Goal: Task Accomplishment & Management: Manage account settings

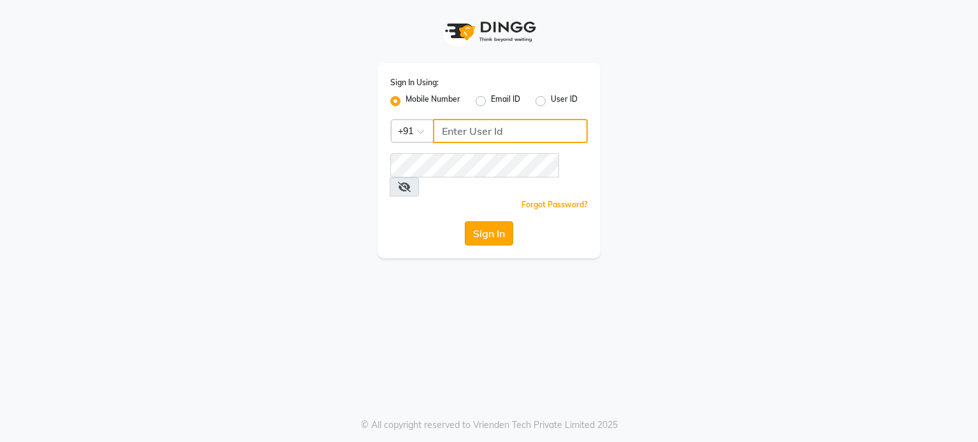
type input "9920061952"
click at [474, 221] on button "Sign In" at bounding box center [489, 233] width 48 height 24
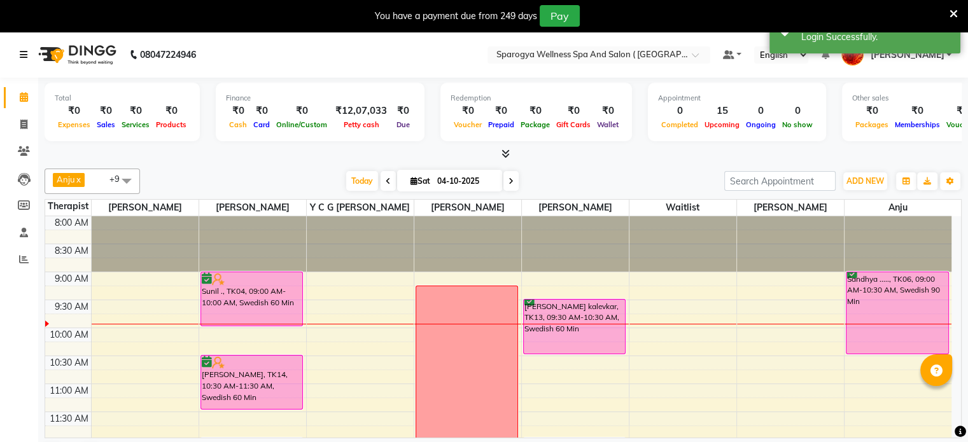
drag, startPoint x: 30, startPoint y: 50, endPoint x: 48, endPoint y: 59, distance: 19.9
click at [30, 50] on link at bounding box center [26, 55] width 13 height 36
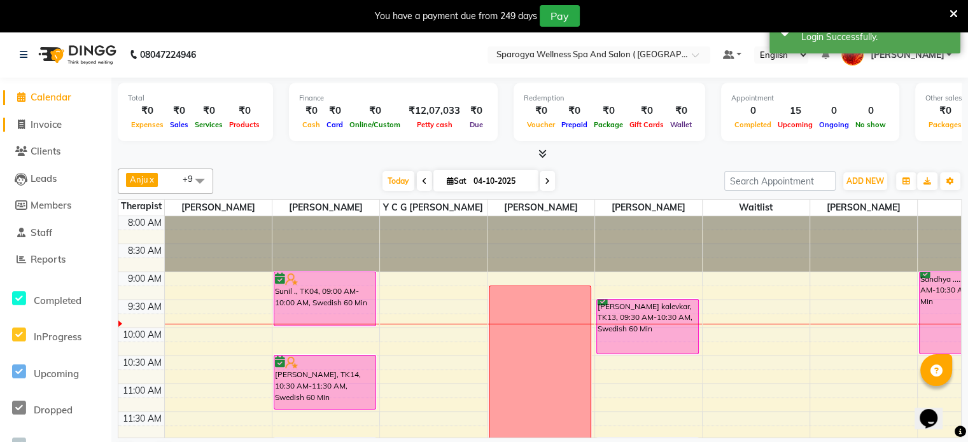
click at [44, 120] on span "Invoice" at bounding box center [46, 124] width 31 height 12
select select "service"
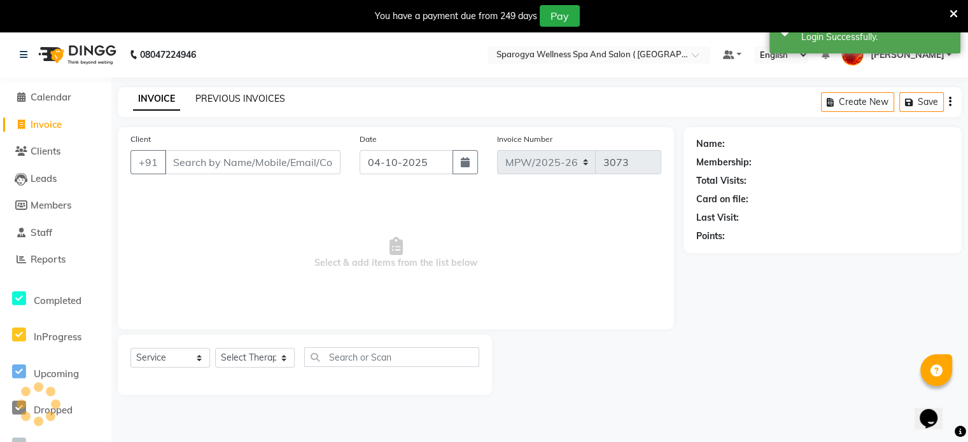
click at [224, 97] on link "PREVIOUS INVOICES" at bounding box center [240, 98] width 90 height 11
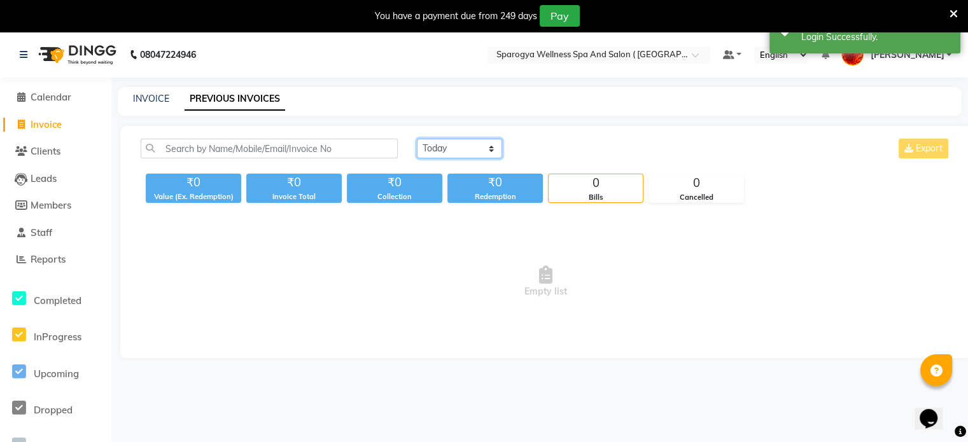
click at [472, 154] on select "[DATE] [DATE] Custom Range" at bounding box center [459, 149] width 85 height 20
click at [417, 139] on select "[DATE] [DATE] Custom Range" at bounding box center [459, 149] width 85 height 20
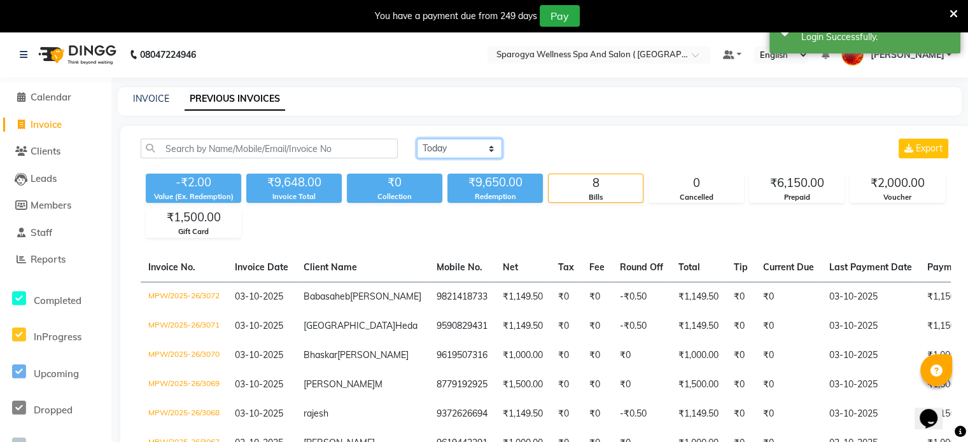
click at [455, 139] on select "[DATE] [DATE] Custom Range" at bounding box center [459, 149] width 85 height 20
select select "range"
click at [417, 139] on select "[DATE] [DATE] Custom Range" at bounding box center [459, 149] width 85 height 20
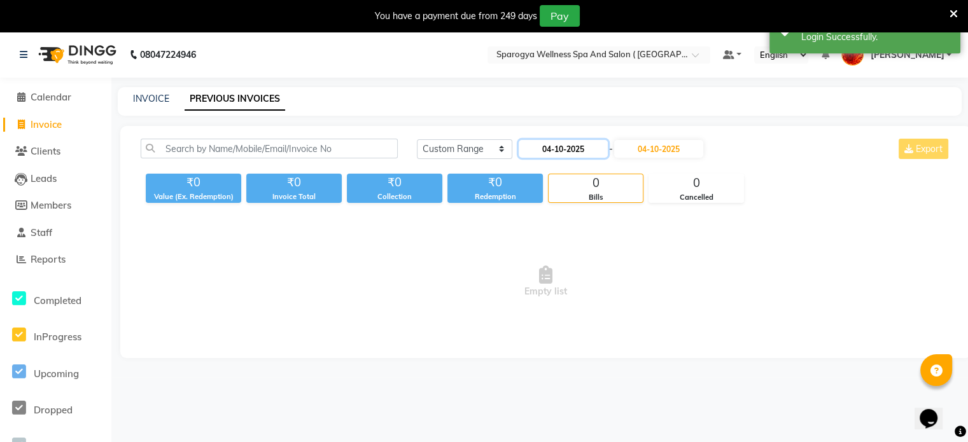
click at [563, 154] on input "04-10-2025" at bounding box center [563, 149] width 89 height 18
select select "10"
select select "2025"
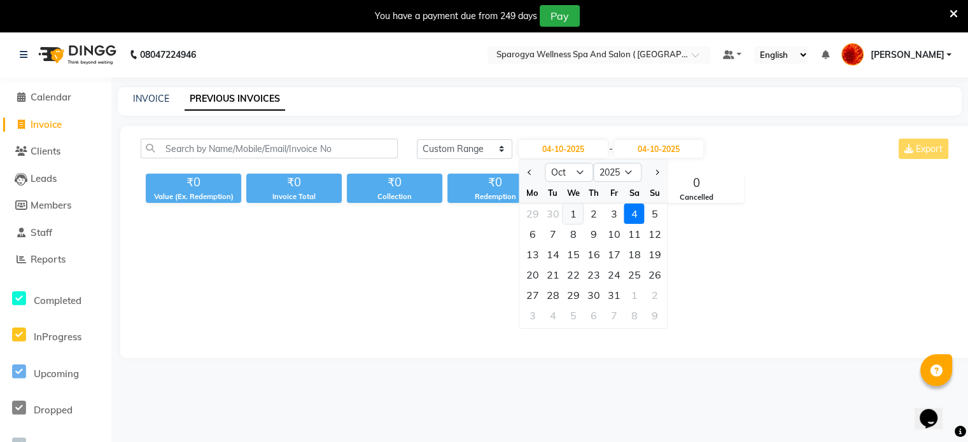
click at [581, 213] on div "1" at bounding box center [573, 214] width 20 height 20
type input "01-10-2025"
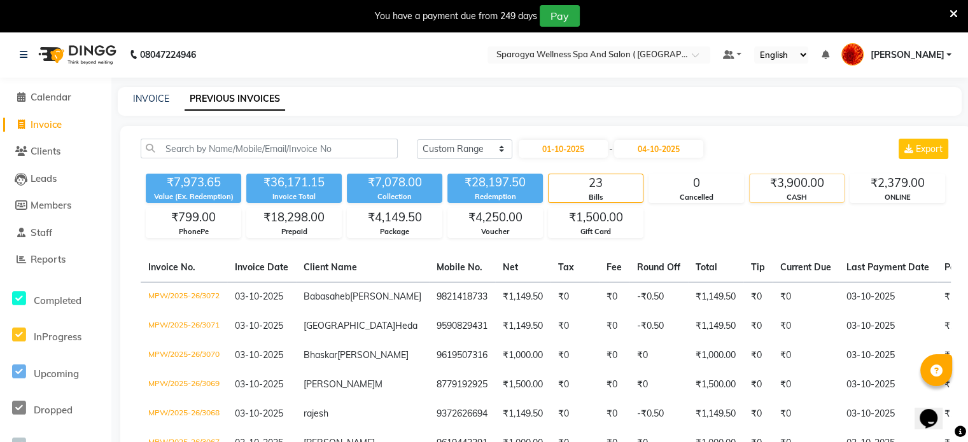
click at [808, 193] on div "CASH" at bounding box center [797, 197] width 94 height 11
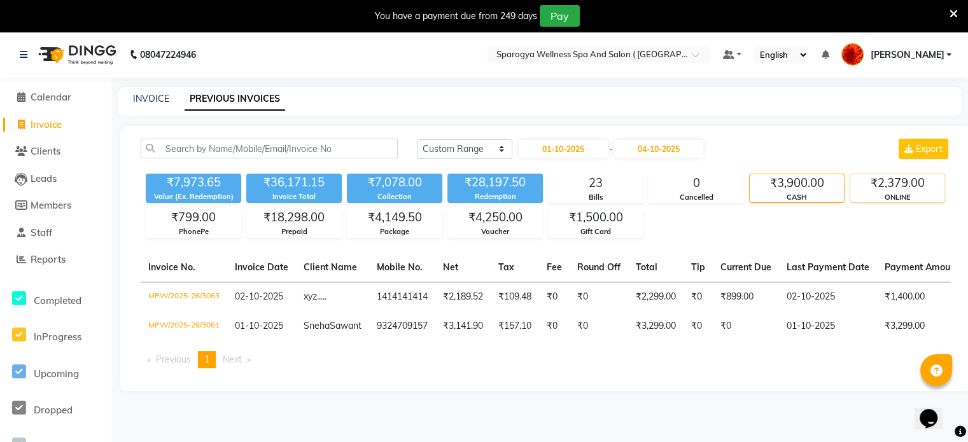
click at [918, 192] on div "ONLINE" at bounding box center [897, 197] width 94 height 11
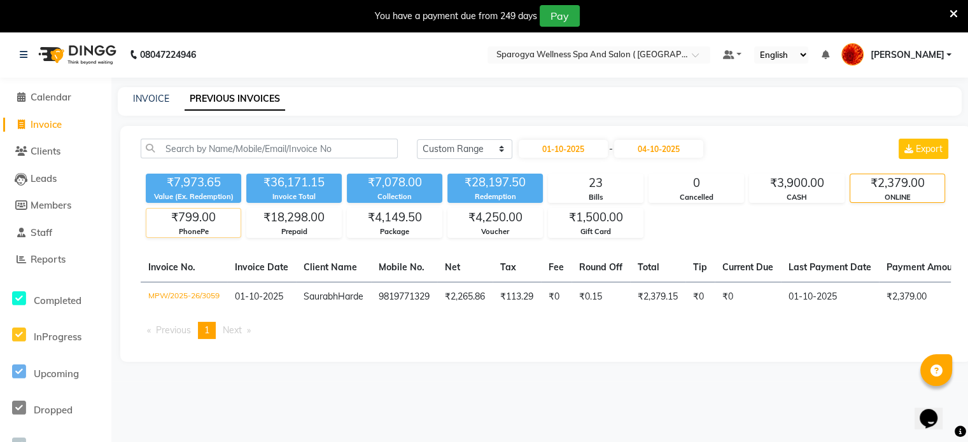
click at [190, 218] on div "₹799.00" at bounding box center [193, 218] width 94 height 18
click at [574, 152] on input "01-10-2025" at bounding box center [563, 149] width 89 height 18
select select "10"
select select "2025"
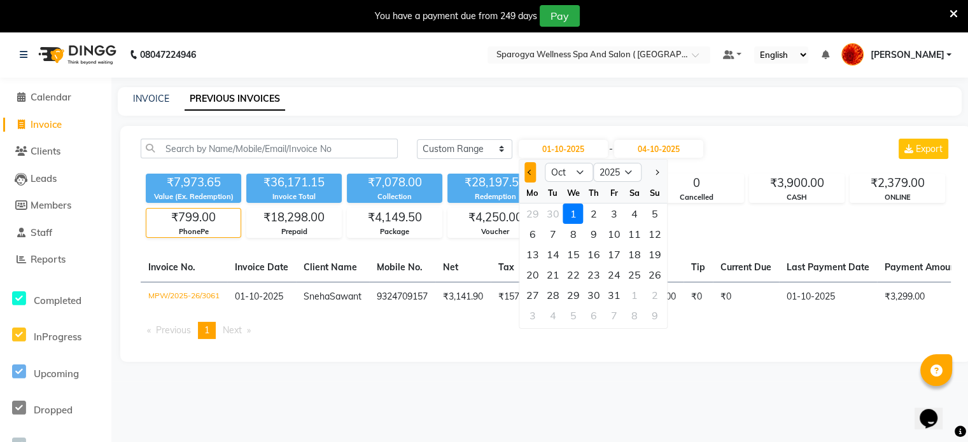
click at [525, 172] on button "Previous month" at bounding box center [530, 172] width 11 height 20
select select "9"
click at [553, 290] on div "30" at bounding box center [553, 295] width 20 height 20
type input "30-09-2025"
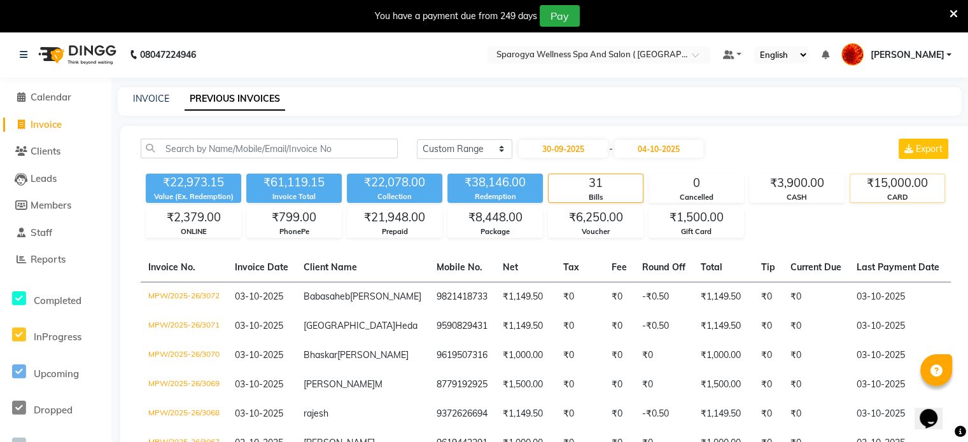
click at [916, 188] on div "₹15,000.00" at bounding box center [897, 183] width 94 height 18
